Goal: Information Seeking & Learning: Check status

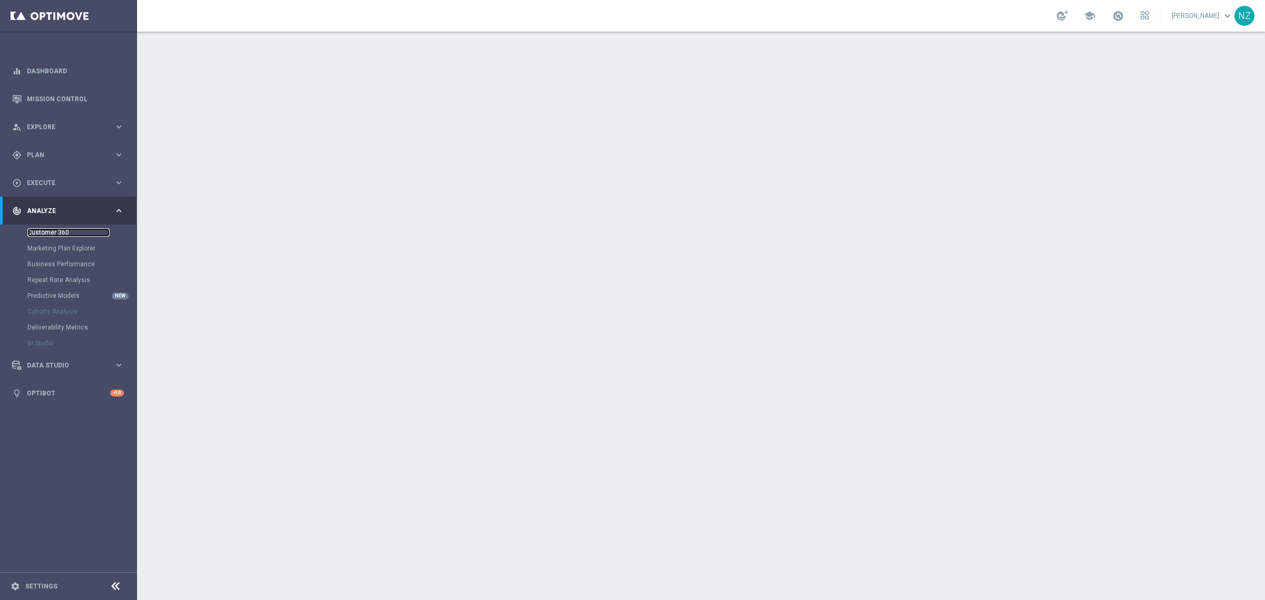
click at [61, 233] on link "Customer 360" at bounding box center [68, 232] width 82 height 8
click at [53, 231] on link "Customer 360" at bounding box center [68, 232] width 82 height 8
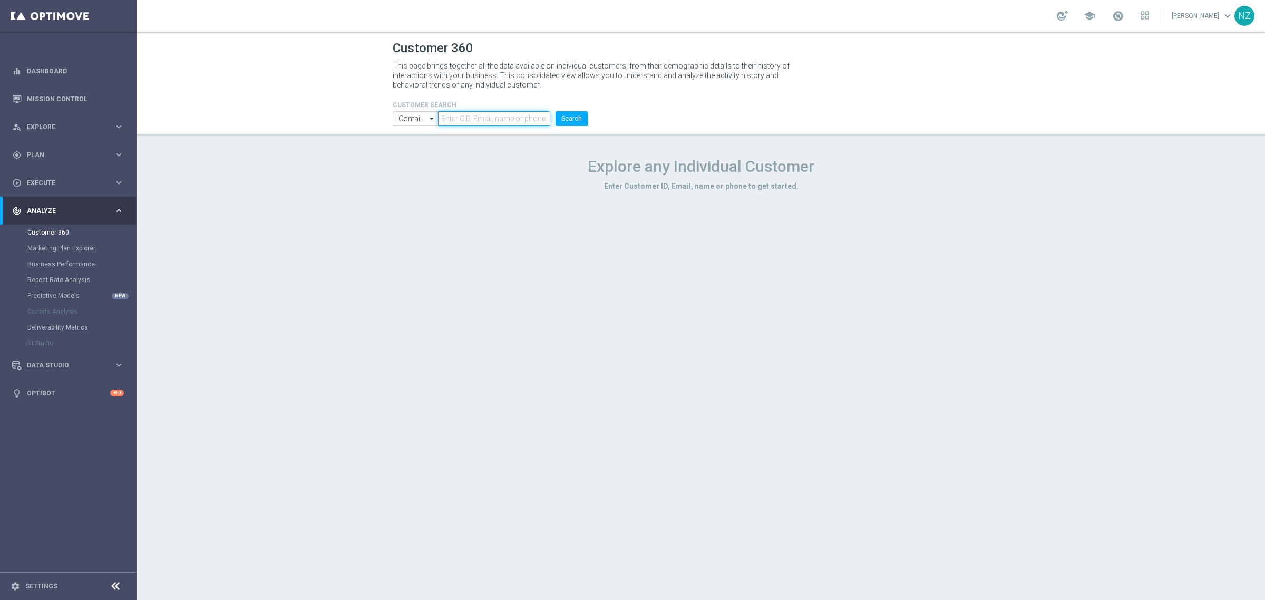
drag, startPoint x: 473, startPoint y: 118, endPoint x: 473, endPoint y: 112, distance: 5.3
click at [473, 118] on input "text" at bounding box center [494, 118] width 112 height 15
paste input "1205921"
type input "1205921"
click at [556, 111] on button "Search" at bounding box center [572, 118] width 32 height 15
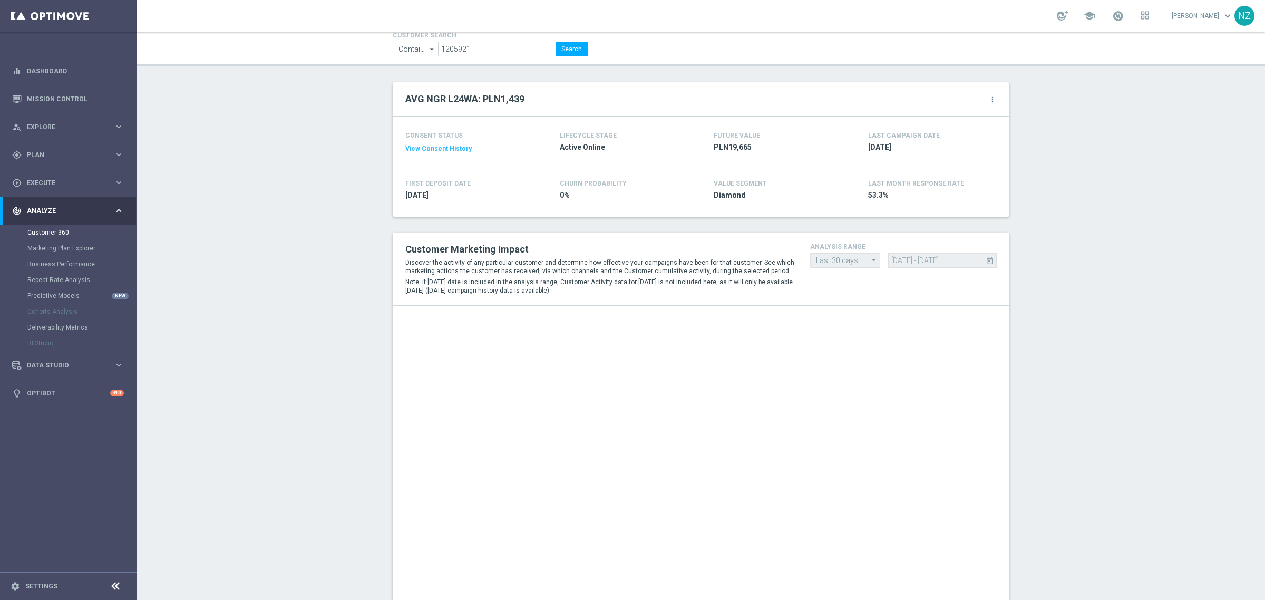
scroll to position [66, 0]
click at [575, 56] on button "Search" at bounding box center [572, 52] width 32 height 15
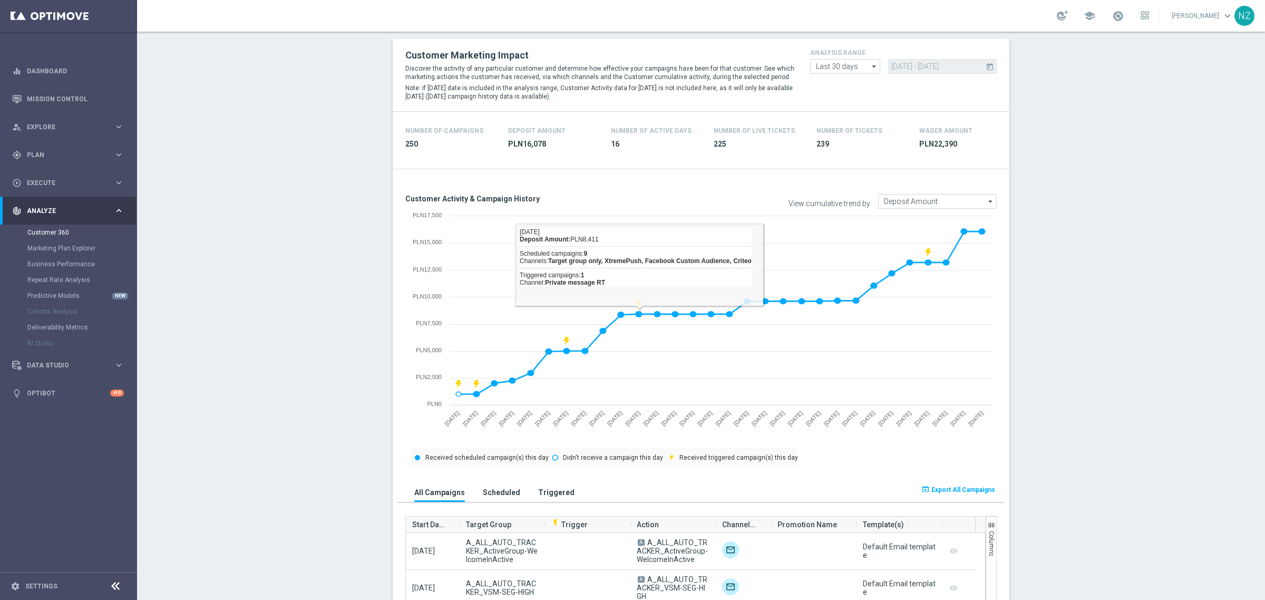
scroll to position [0, 0]
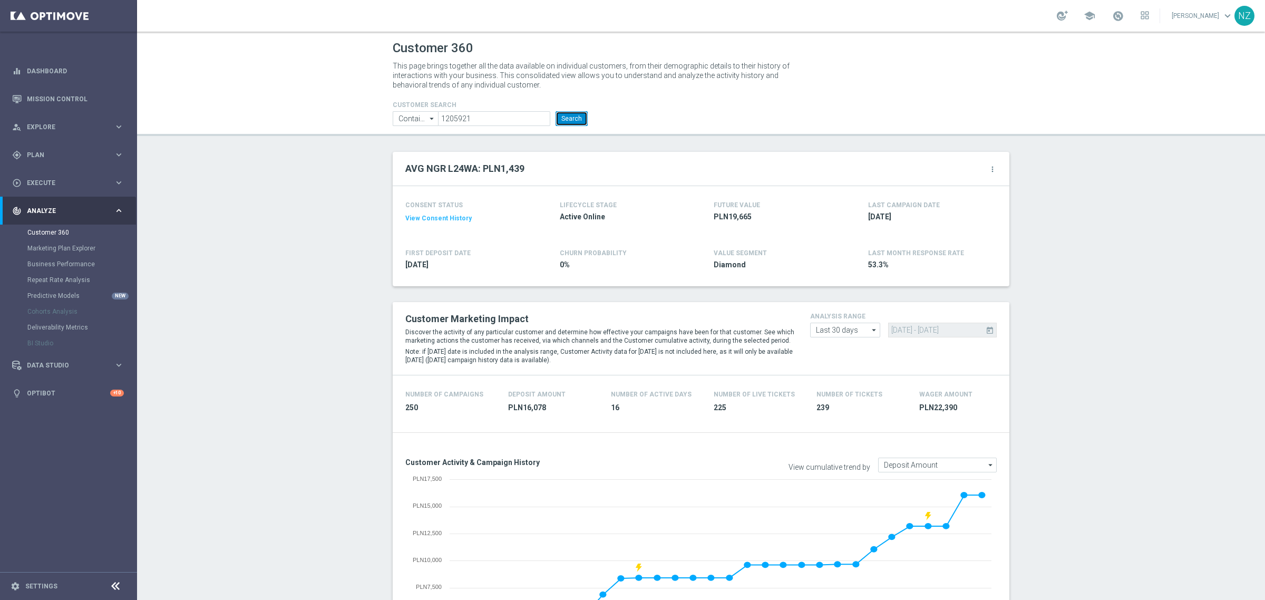
click at [556, 113] on button "Search" at bounding box center [572, 118] width 32 height 15
